Goal: Navigation & Orientation: Understand site structure

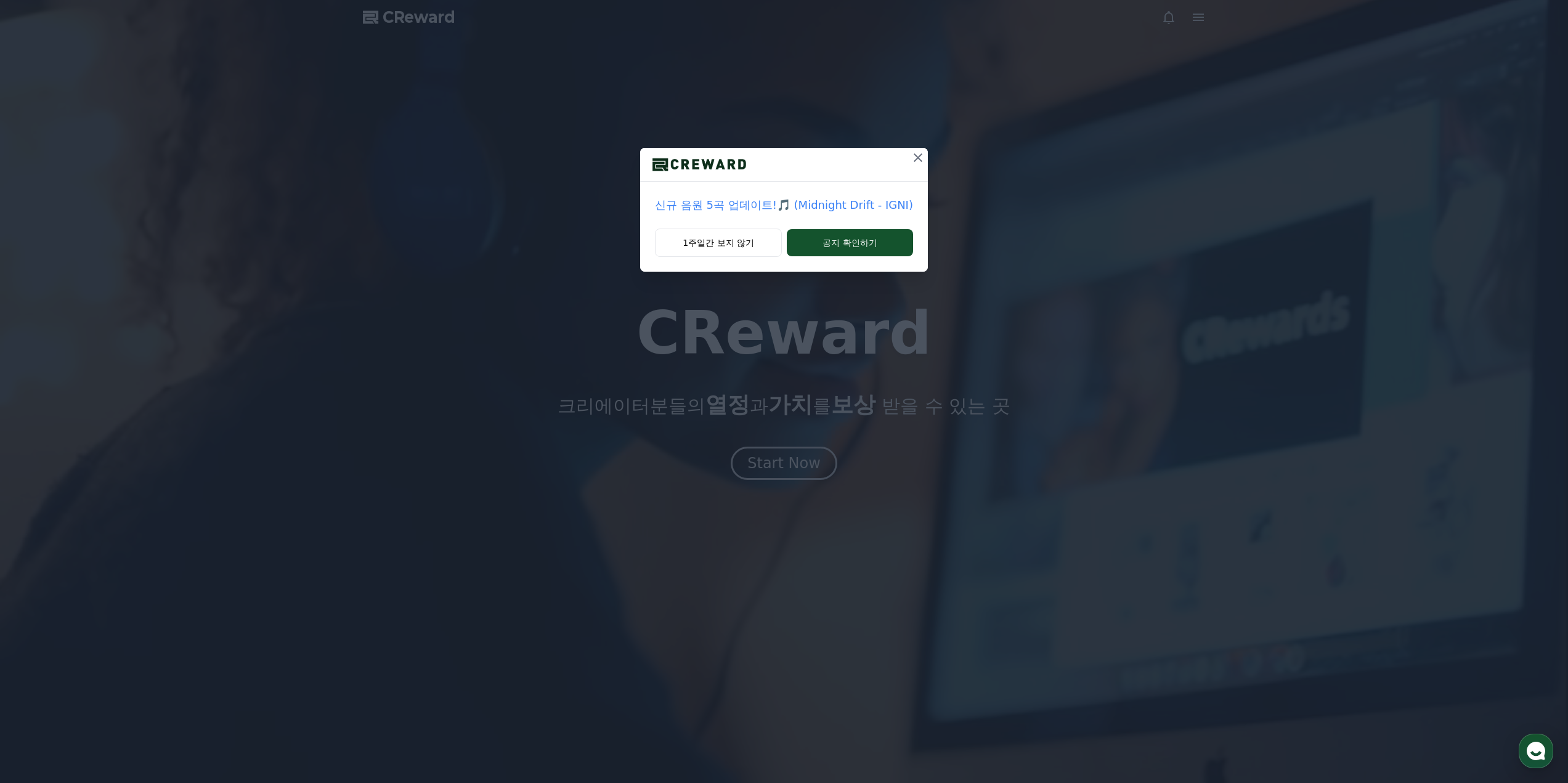
click at [914, 162] on icon at bounding box center [918, 157] width 15 height 15
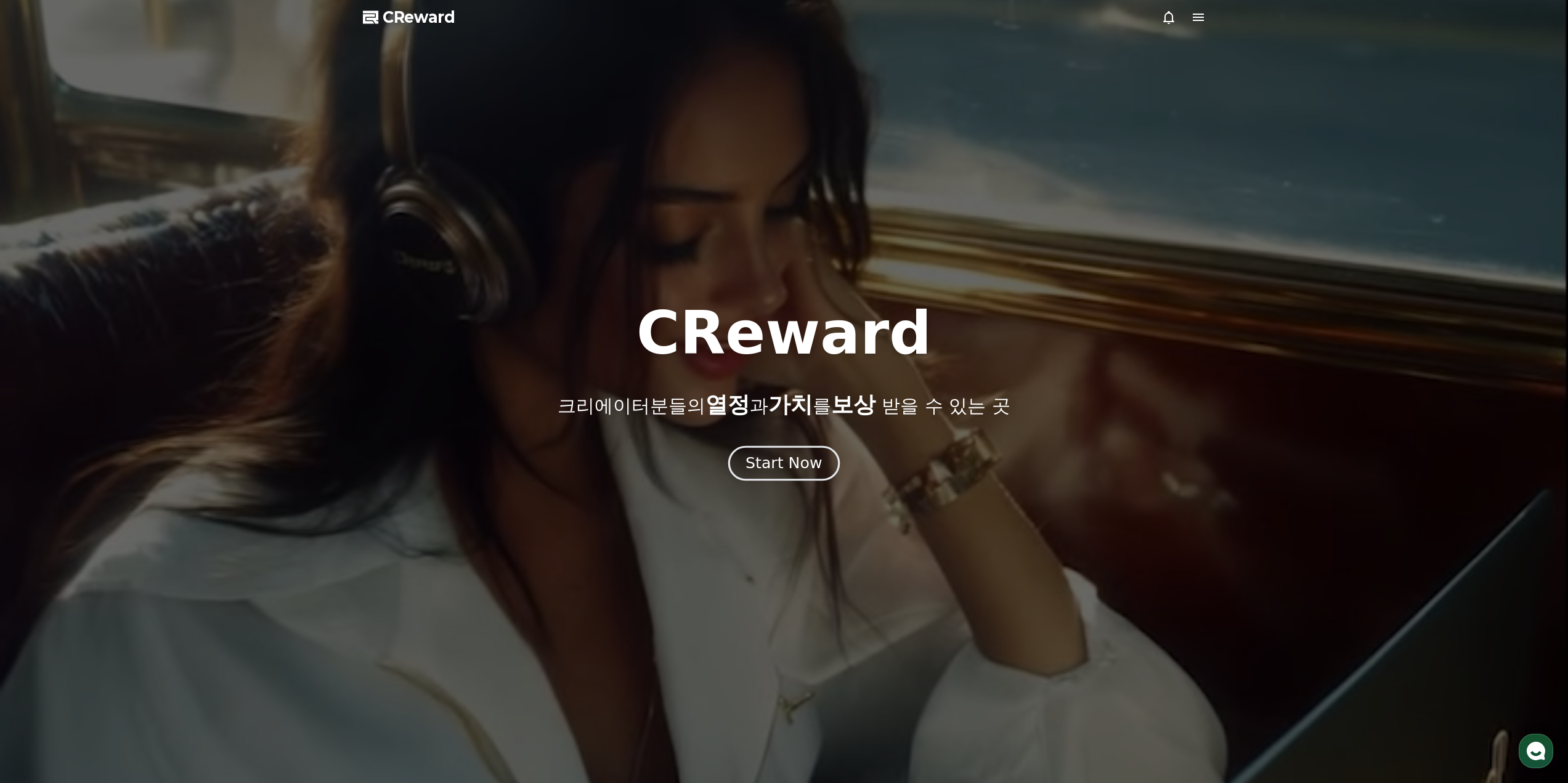
click at [768, 468] on div "Start Now" at bounding box center [784, 463] width 77 height 21
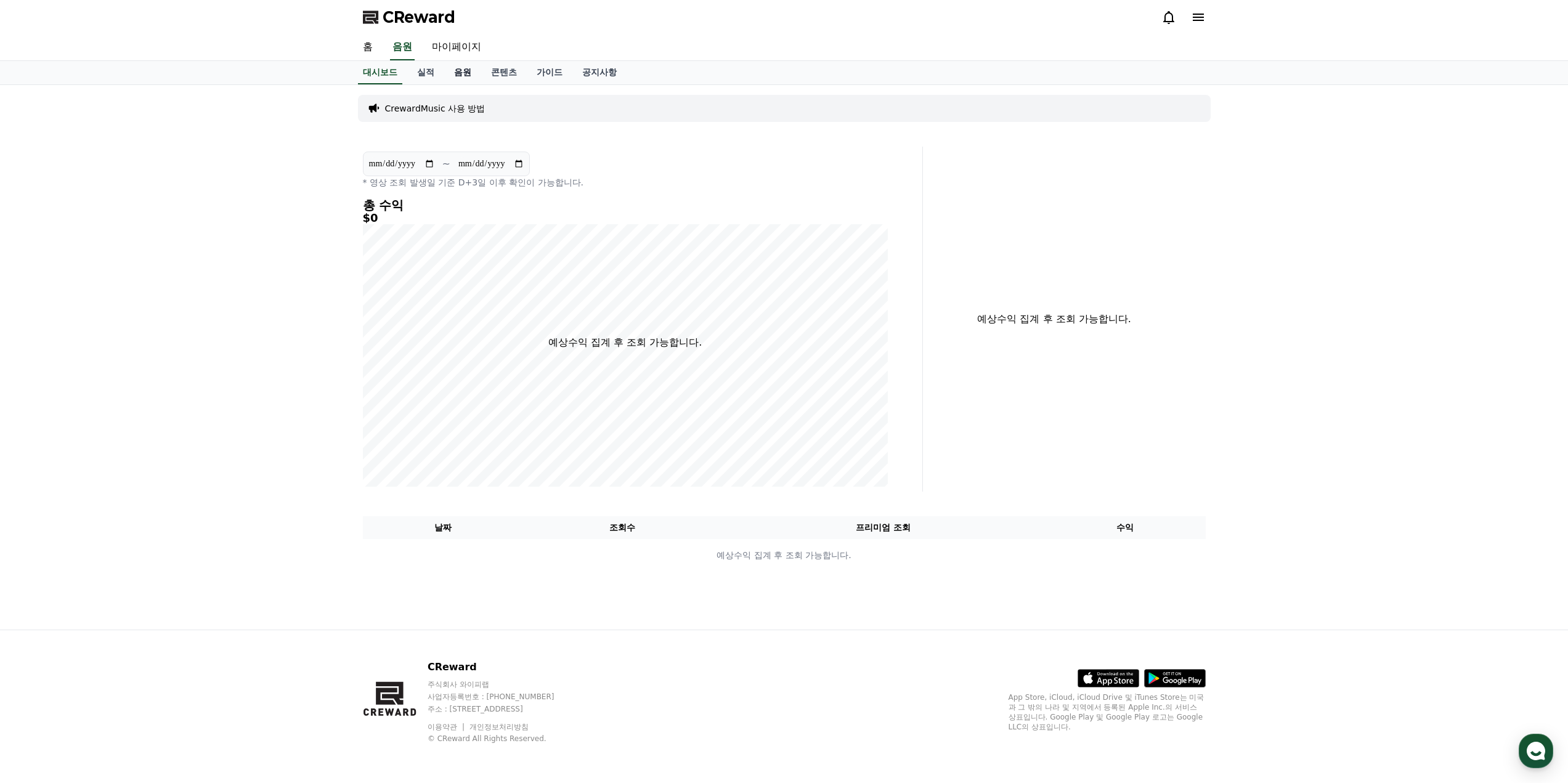
click at [448, 73] on link "음원" at bounding box center [462, 73] width 37 height 23
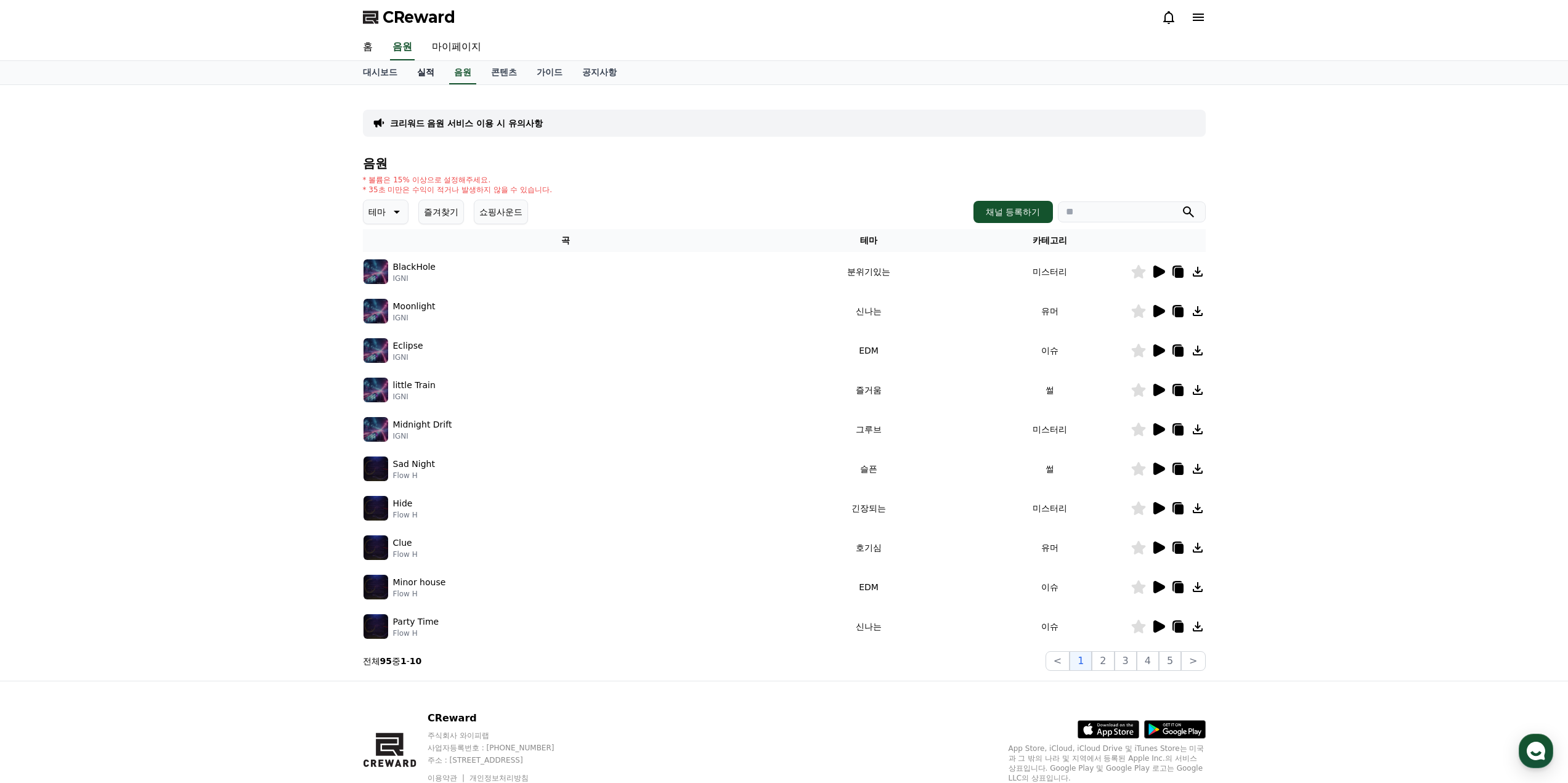
click at [422, 76] on link "실적" at bounding box center [425, 73] width 37 height 23
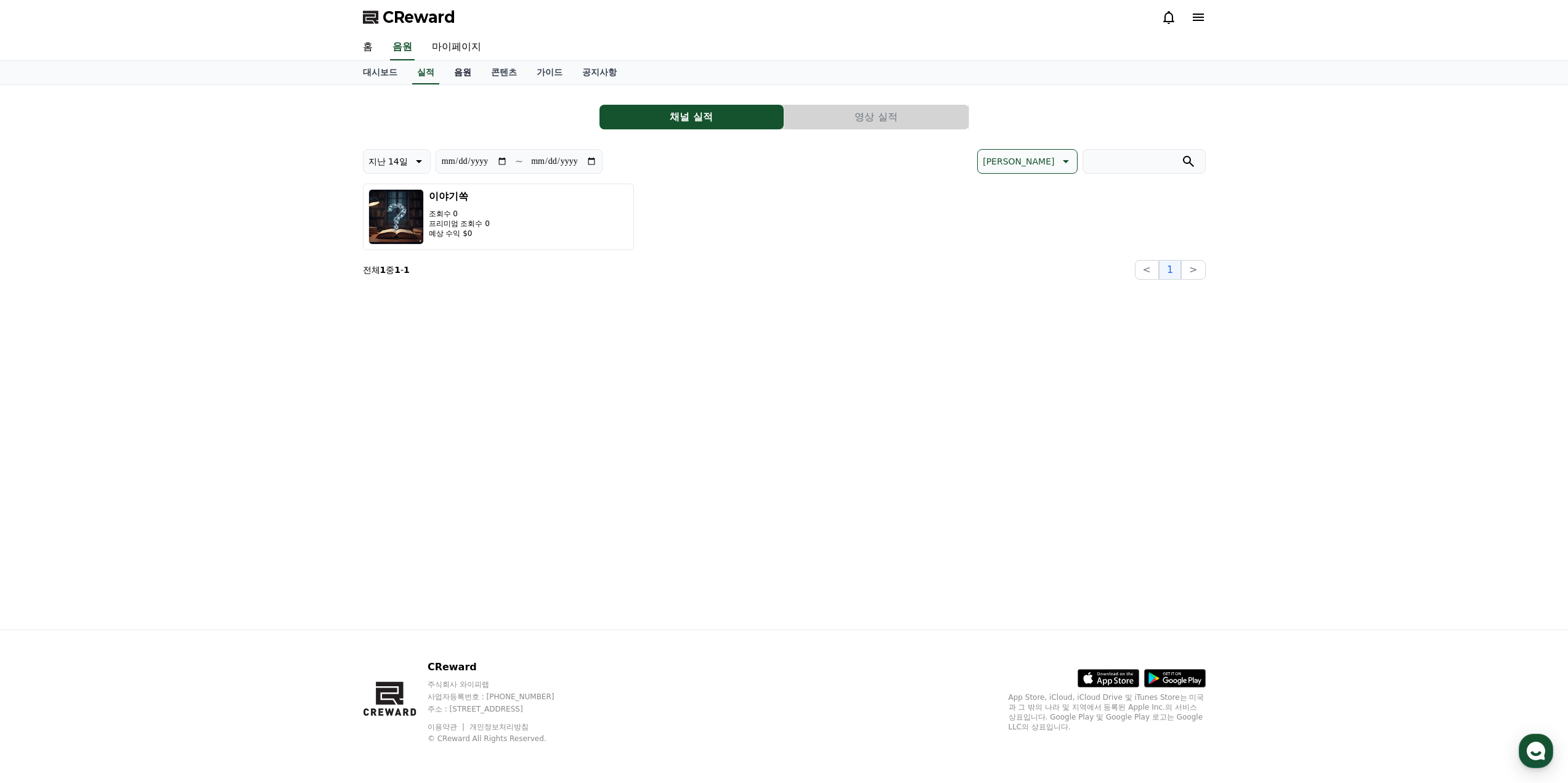
click at [470, 76] on link "음원" at bounding box center [462, 73] width 37 height 23
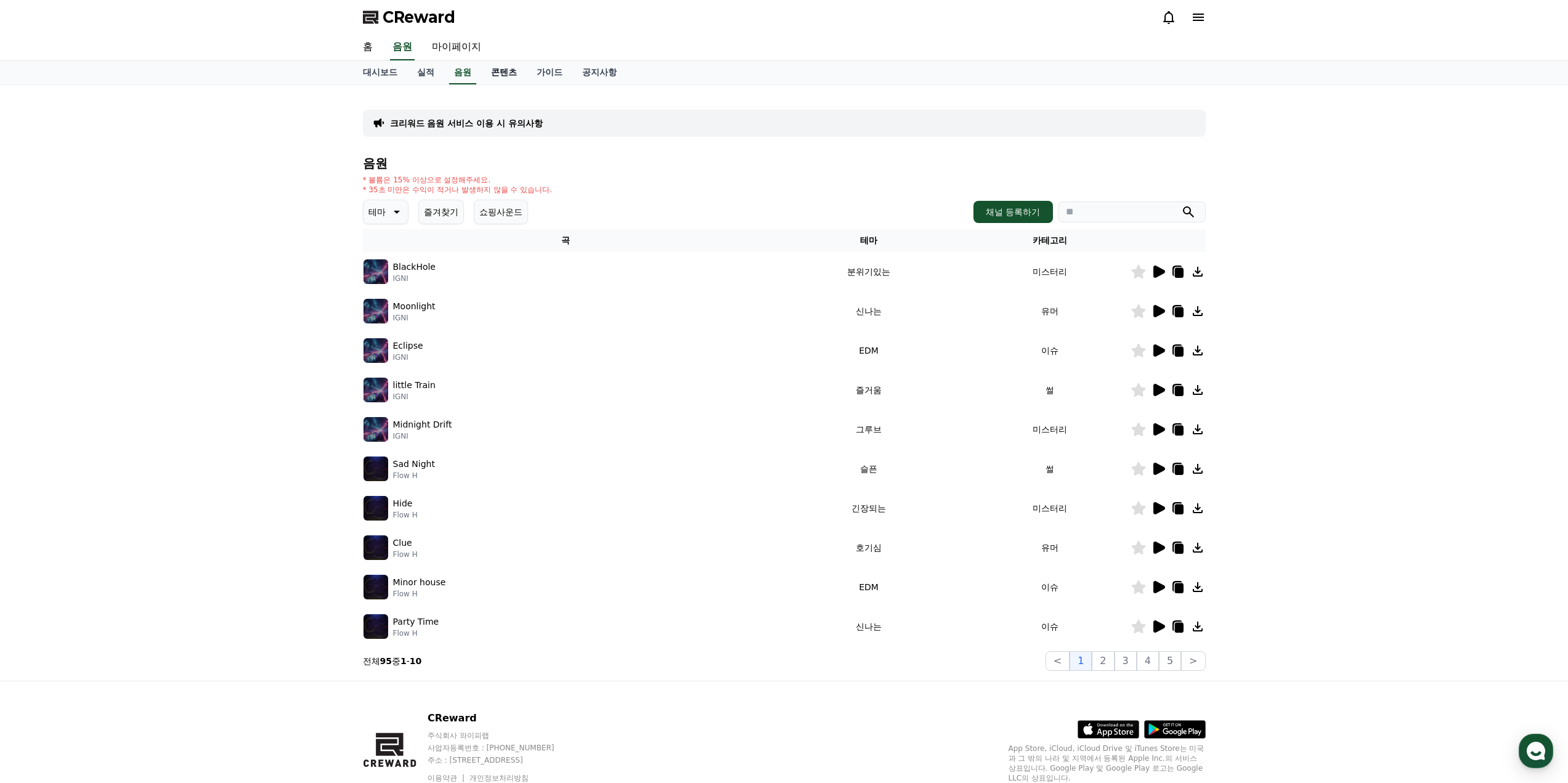
click at [511, 73] on link "콘텐츠" at bounding box center [504, 73] width 45 height 23
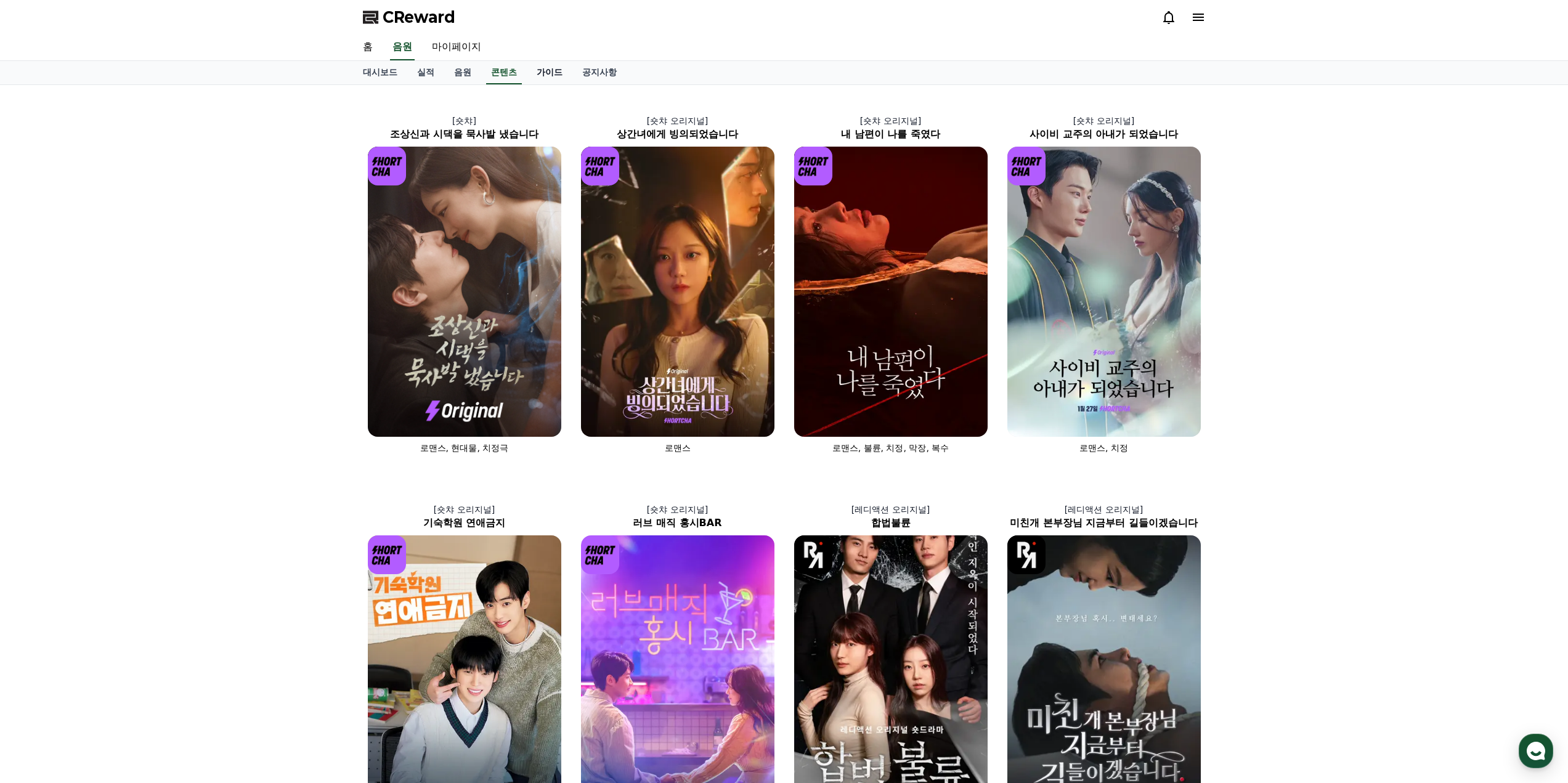
click at [555, 69] on link "가이드" at bounding box center [549, 73] width 45 height 23
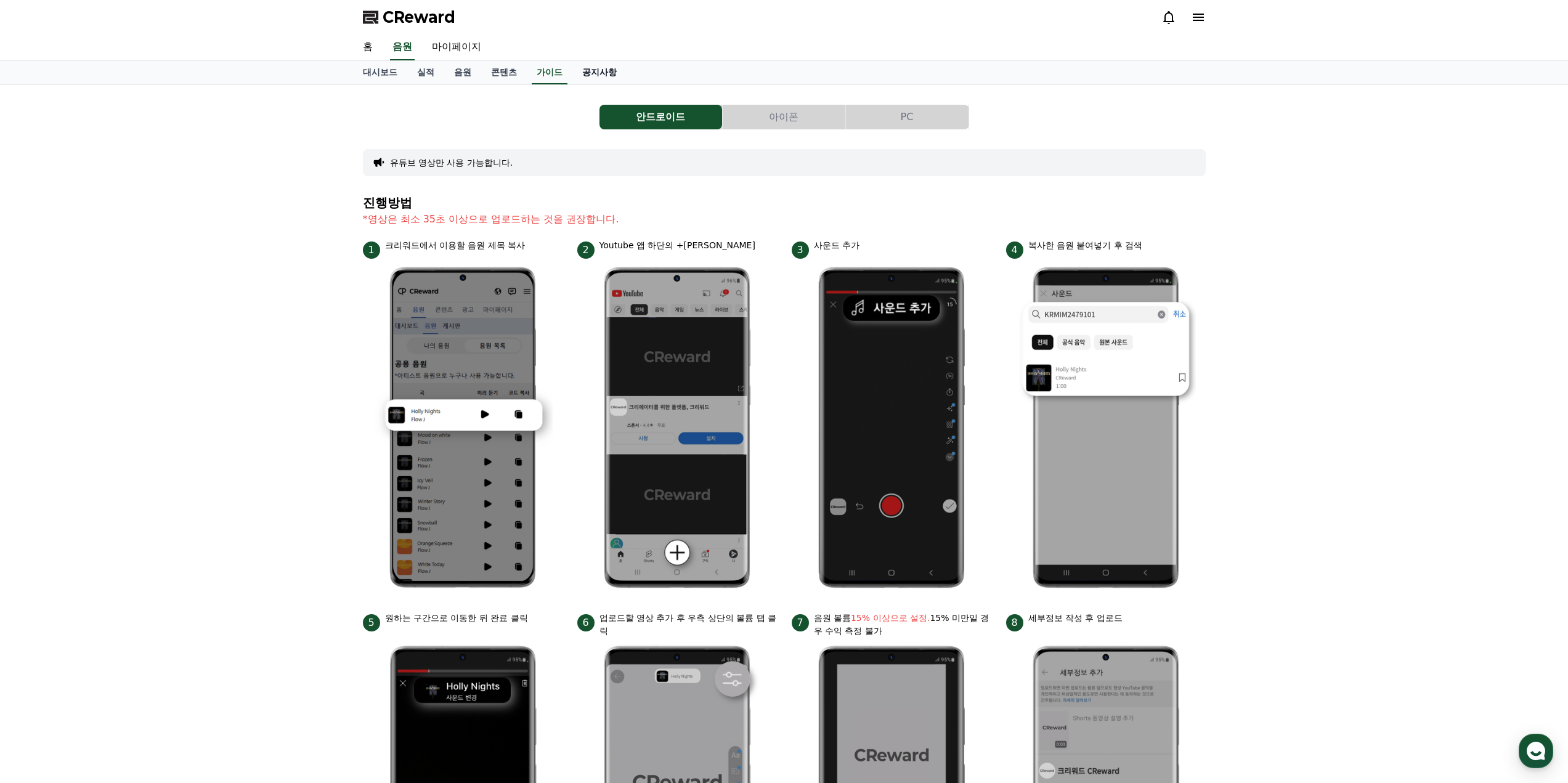
click at [600, 71] on link "공지사항" at bounding box center [599, 73] width 54 height 23
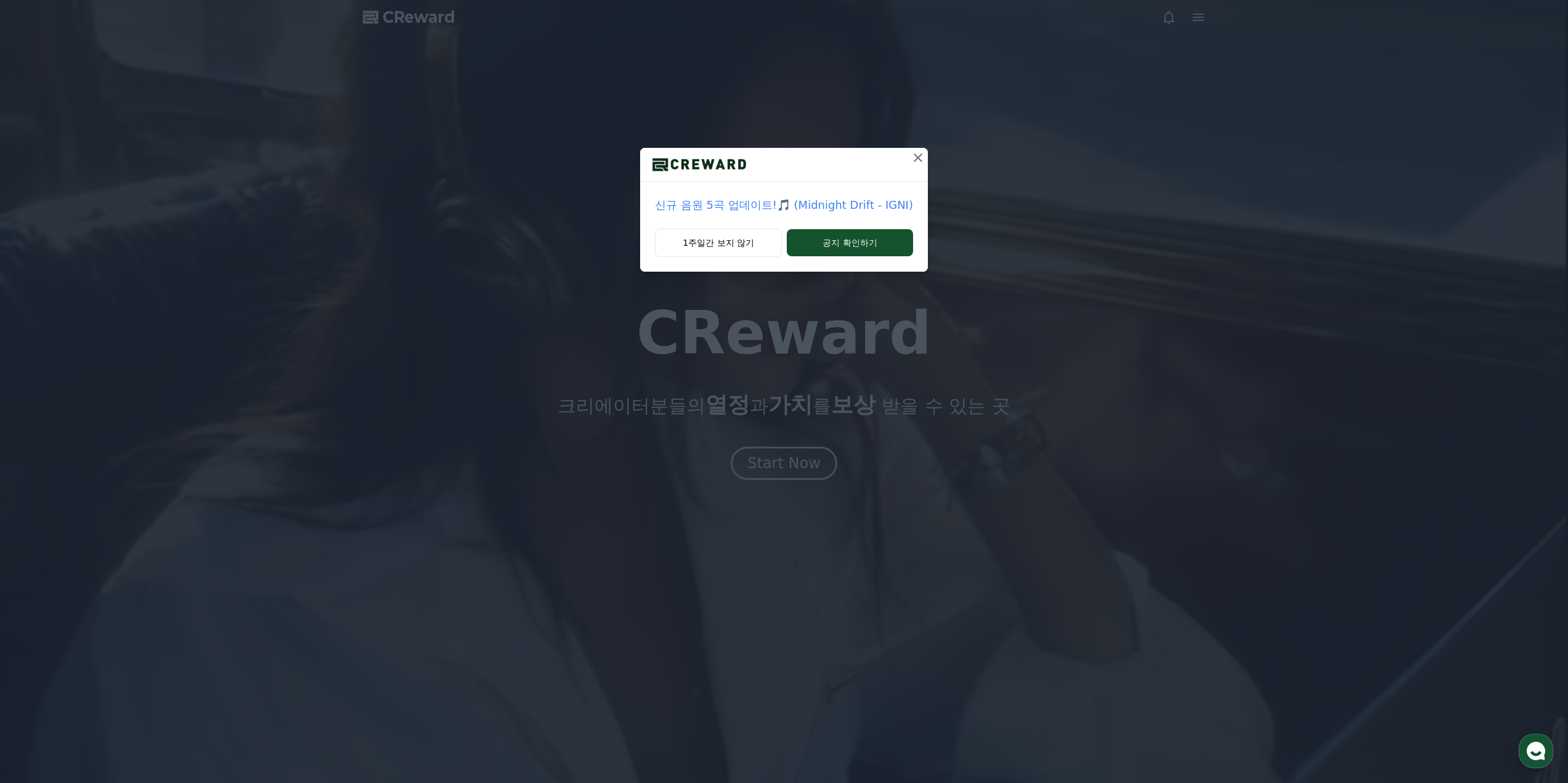
click at [914, 158] on icon at bounding box center [918, 157] width 9 height 9
